Goal: Task Accomplishment & Management: Manage account settings

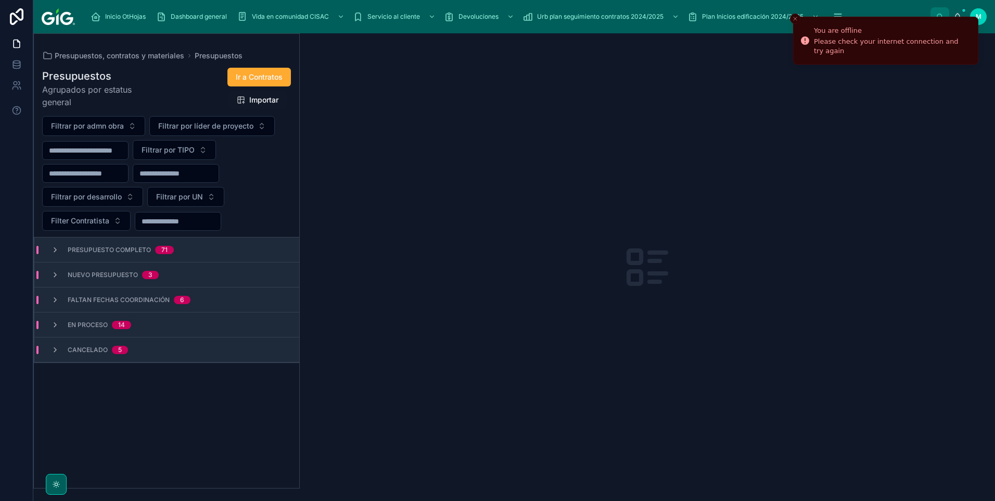
click at [110, 297] on span "Faltan fechas coordinación" at bounding box center [119, 300] width 102 height 8
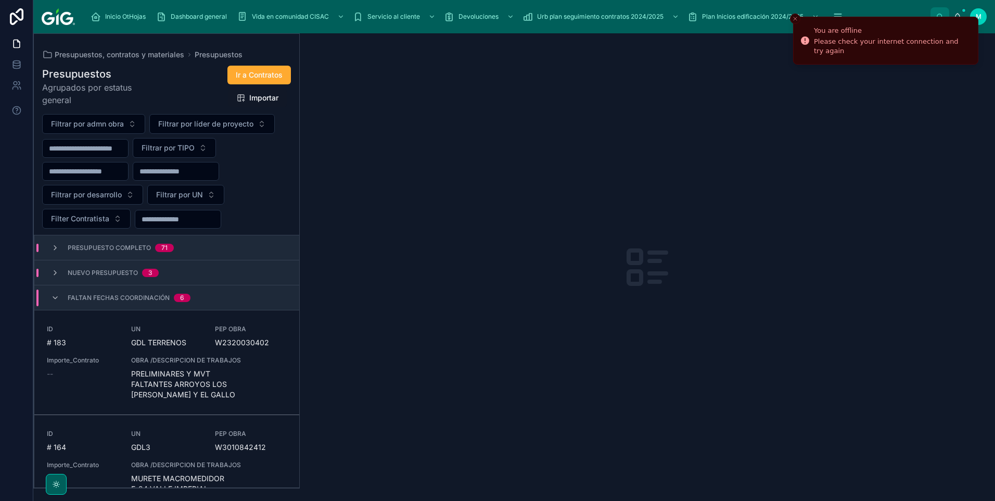
click at [187, 366] on div "OBRA /DESCRIPCION DE TRABAJOS PRELIMINARES Y MVT FALTANTES ARROYOS LOS [PERSON_…" at bounding box center [209, 378] width 156 height 44
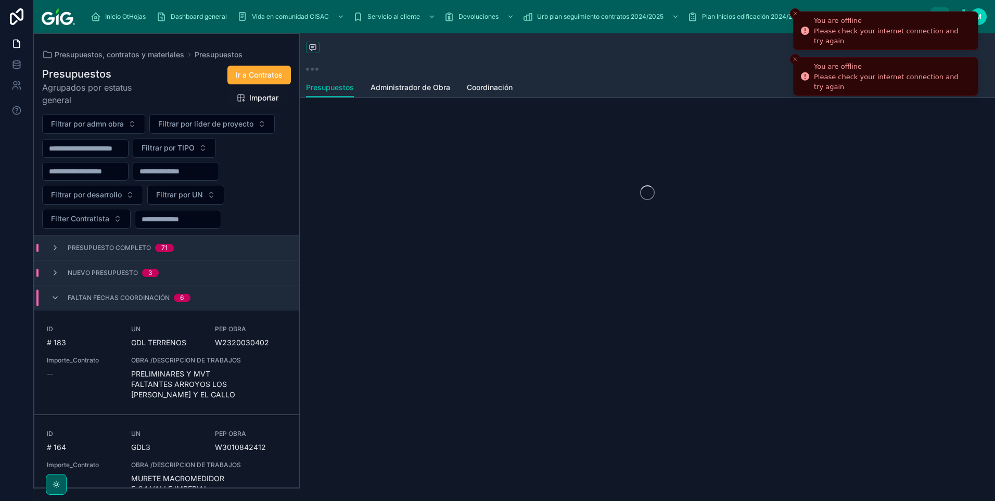
click at [796, 14] on icon "Close toast" at bounding box center [795, 13] width 6 height 6
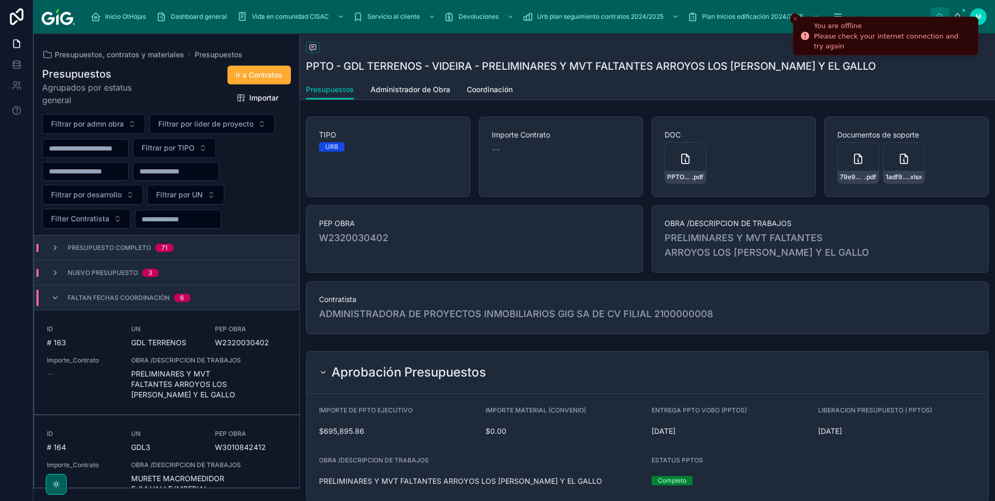
click at [797, 16] on icon "Close toast" at bounding box center [795, 19] width 6 height 6
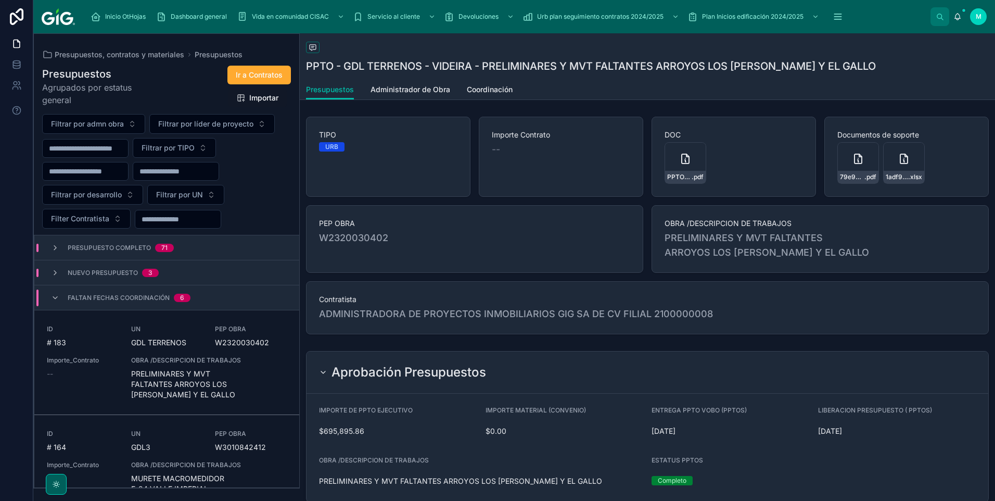
click at [487, 92] on span "Coordinación" at bounding box center [490, 89] width 46 height 10
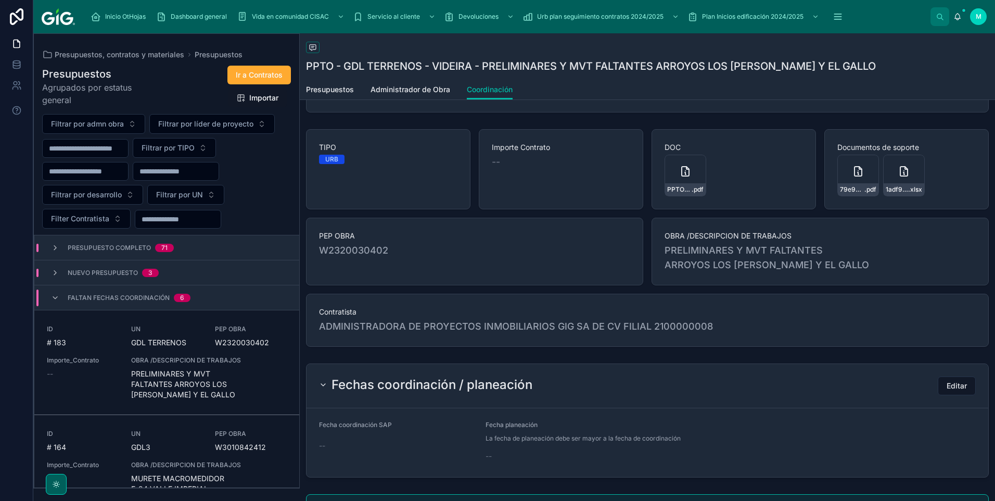
scroll to position [146, 0]
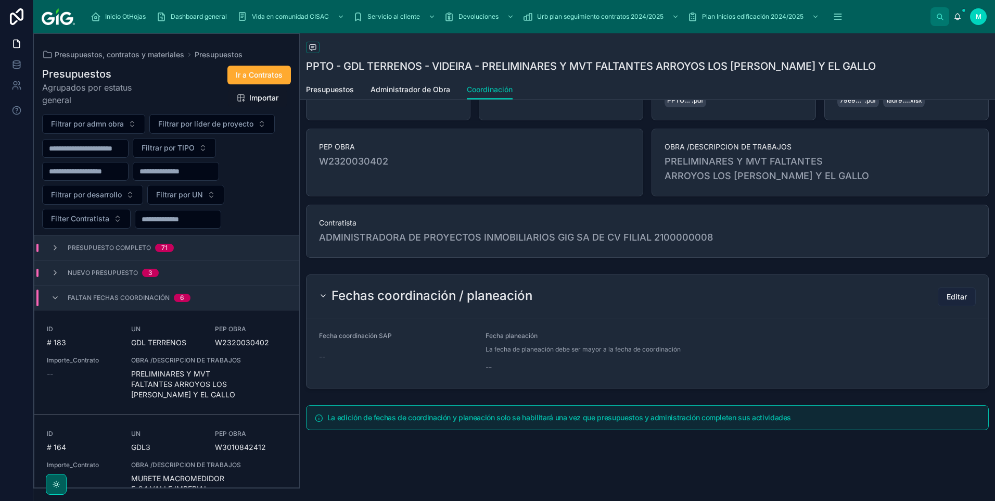
click at [962, 296] on button "Editar" at bounding box center [957, 296] width 38 height 19
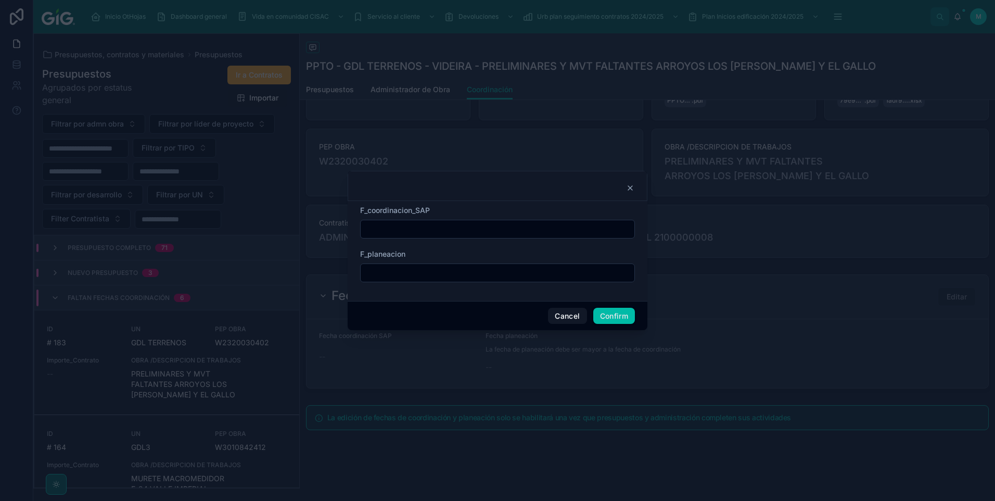
click at [414, 231] on input "text" at bounding box center [498, 229] width 274 height 15
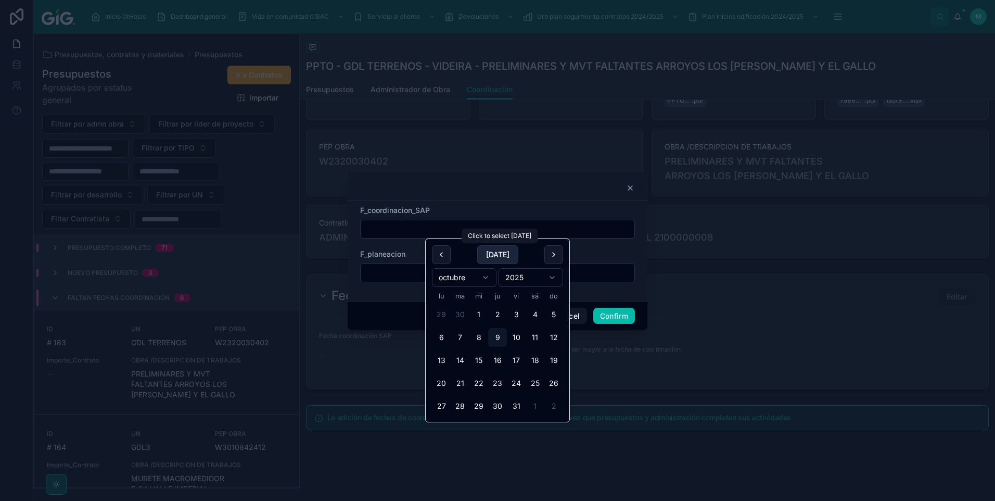
click at [502, 255] on button "[DATE]" at bounding box center [497, 254] width 41 height 19
type input "*********"
click at [613, 293] on div "F_coordinacion_SAP ********* F_planeacion" at bounding box center [498, 251] width 300 height 100
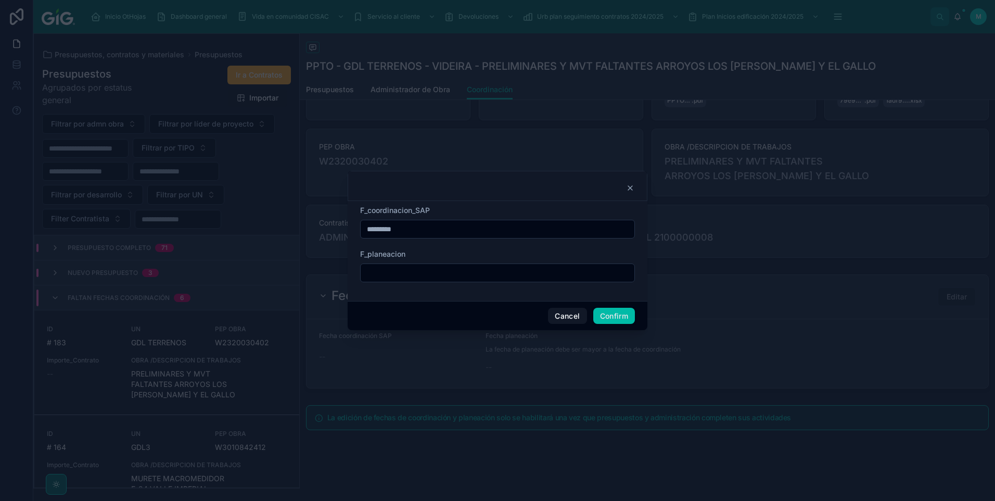
click at [601, 314] on button "Confirm" at bounding box center [614, 316] width 42 height 17
